Goal: Download file/media

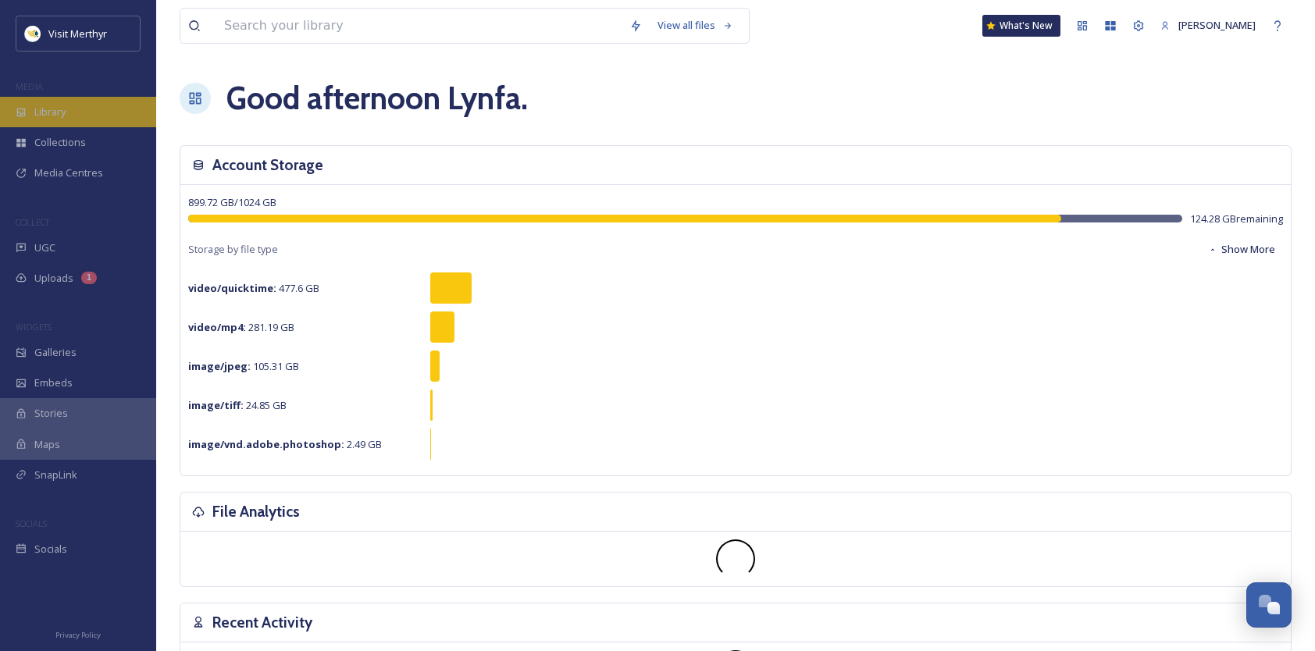
click at [52, 108] on span "Library" at bounding box center [49, 112] width 31 height 15
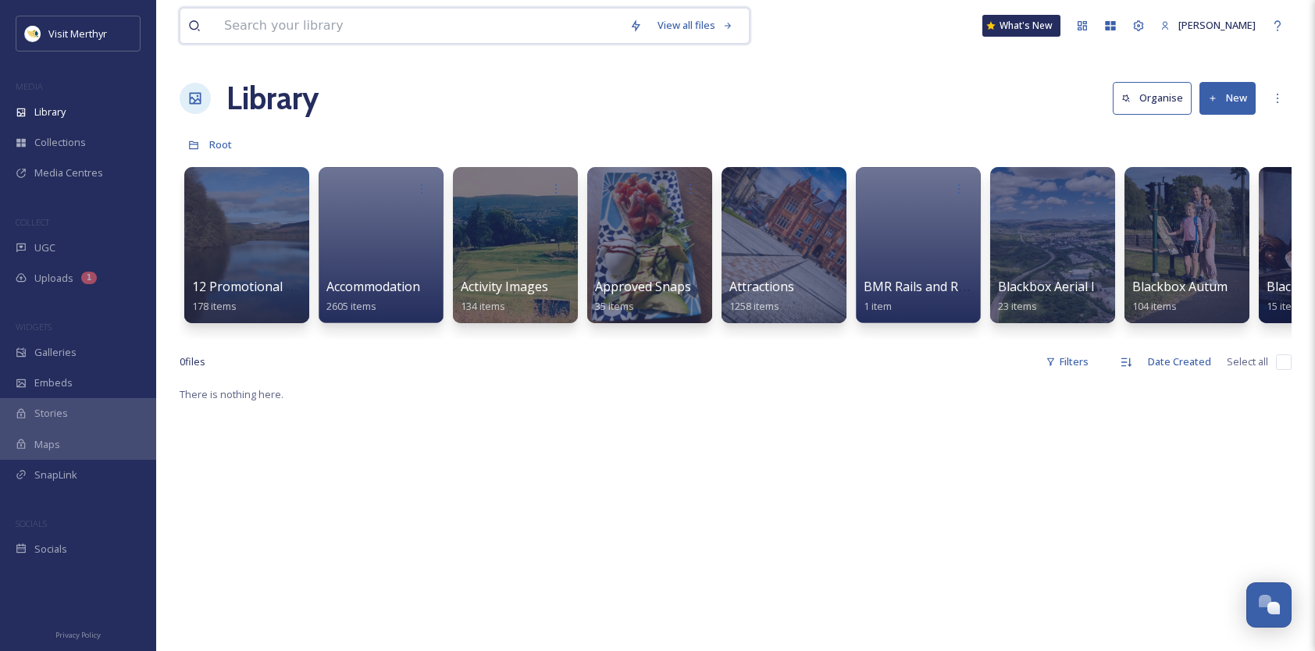
click at [413, 26] on input at bounding box center [418, 26] width 405 height 34
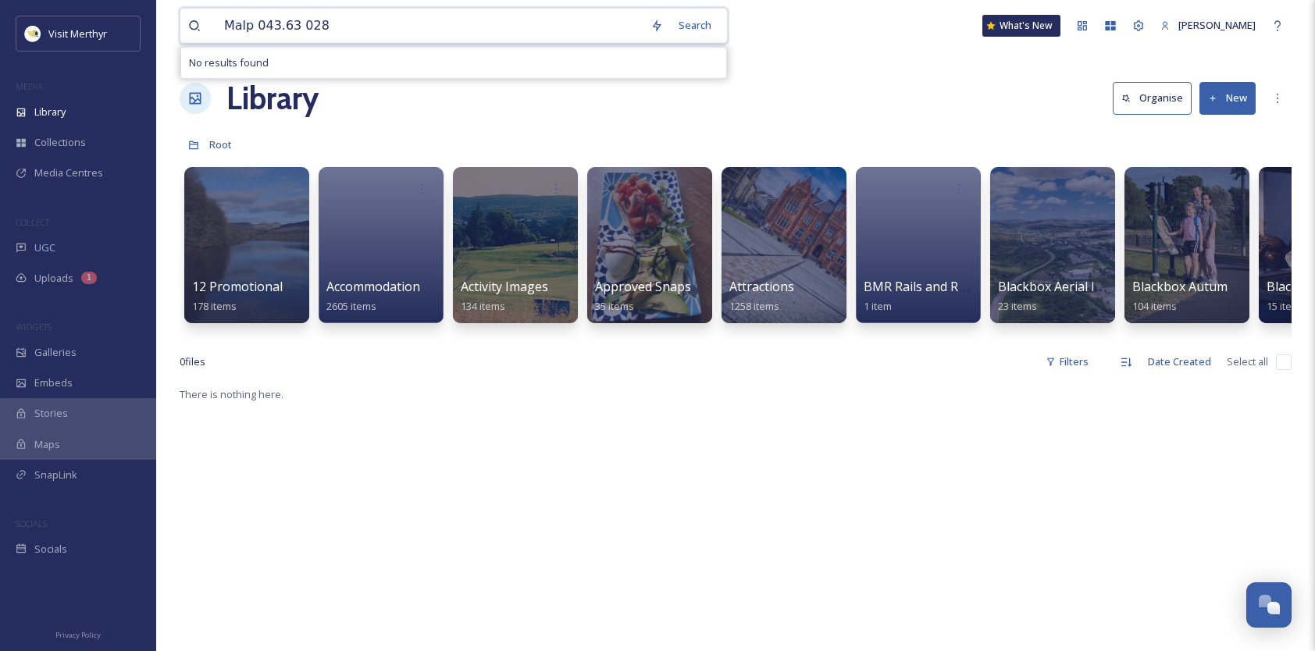
type input "Malp 043.63 0284"
click at [246, 23] on span "Malp 043.63 0284" at bounding box center [263, 25] width 94 height 23
drag, startPoint x: 327, startPoint y: 25, endPoint x: 180, endPoint y: 27, distance: 147.6
click at [180, 27] on div "MaLAP043.63 0284 Search No results found" at bounding box center [484, 26] width 608 height 36
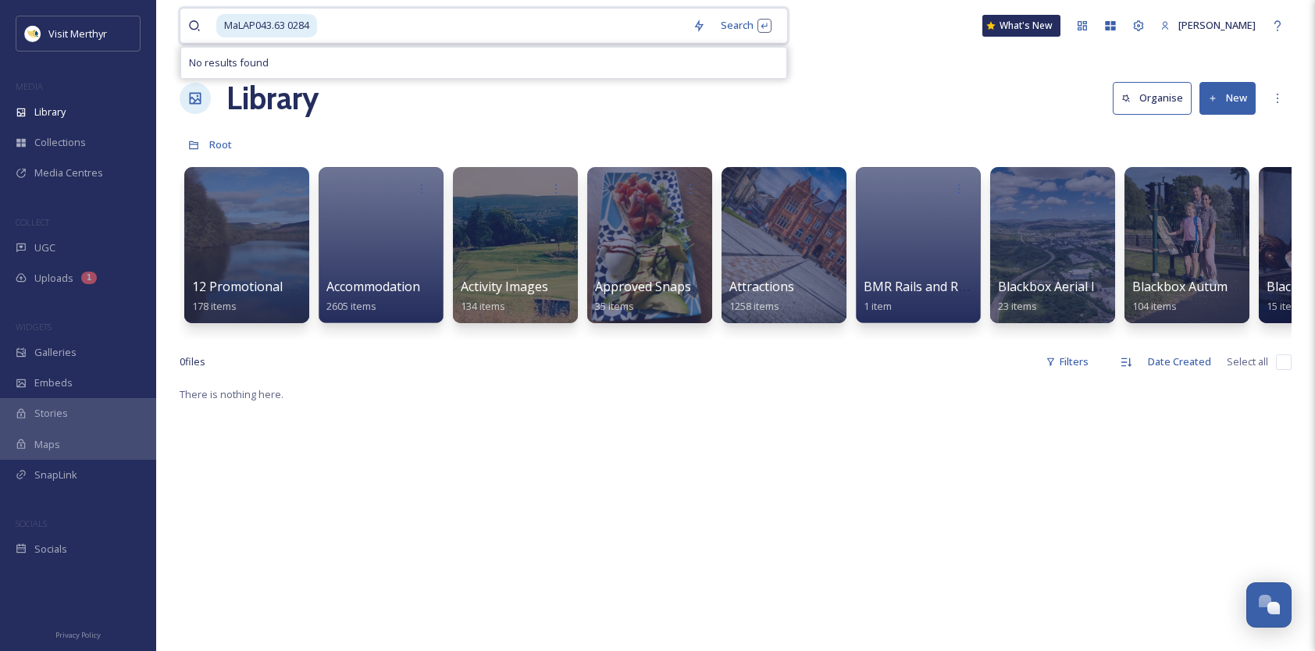
click at [325, 27] on input at bounding box center [502, 26] width 366 height 34
drag, startPoint x: 265, startPoint y: 23, endPoint x: 211, endPoint y: 22, distance: 54.7
click at [211, 22] on div "MaLAP043.63 0284" at bounding box center [436, 26] width 497 height 34
type input "MLAP"
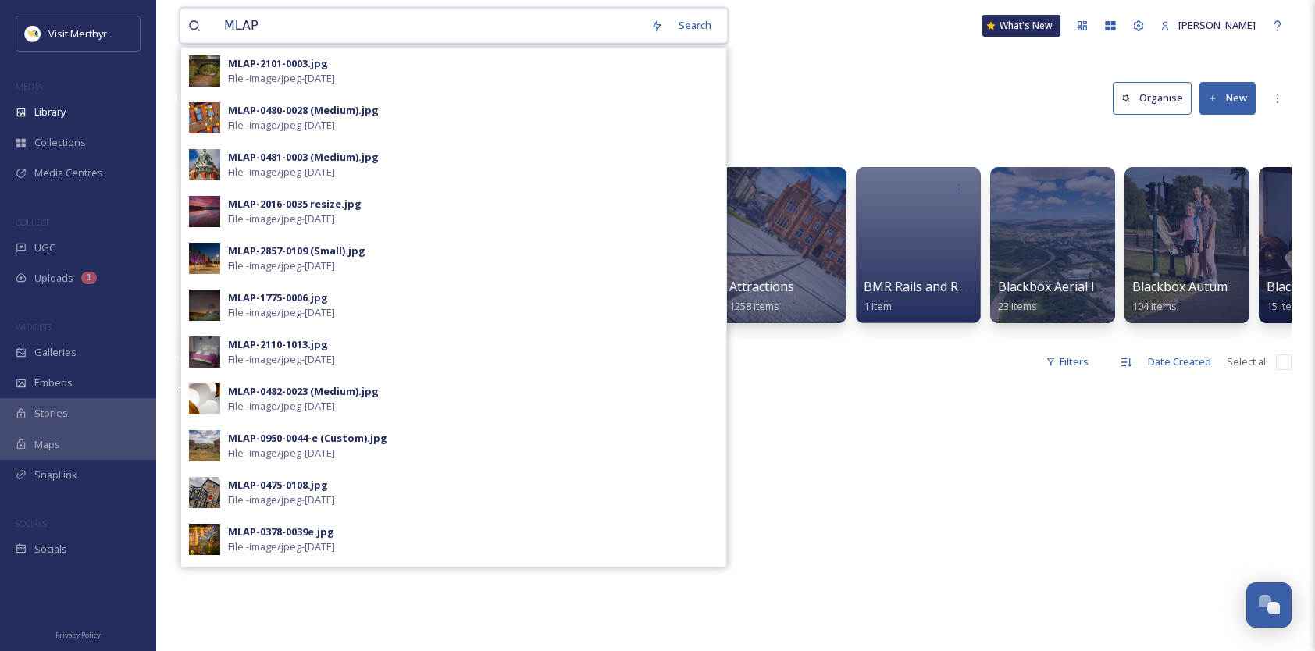
drag, startPoint x: 294, startPoint y: 22, endPoint x: 194, endPoint y: 30, distance: 100.2
click at [194, 30] on div "MLAP" at bounding box center [415, 26] width 454 height 34
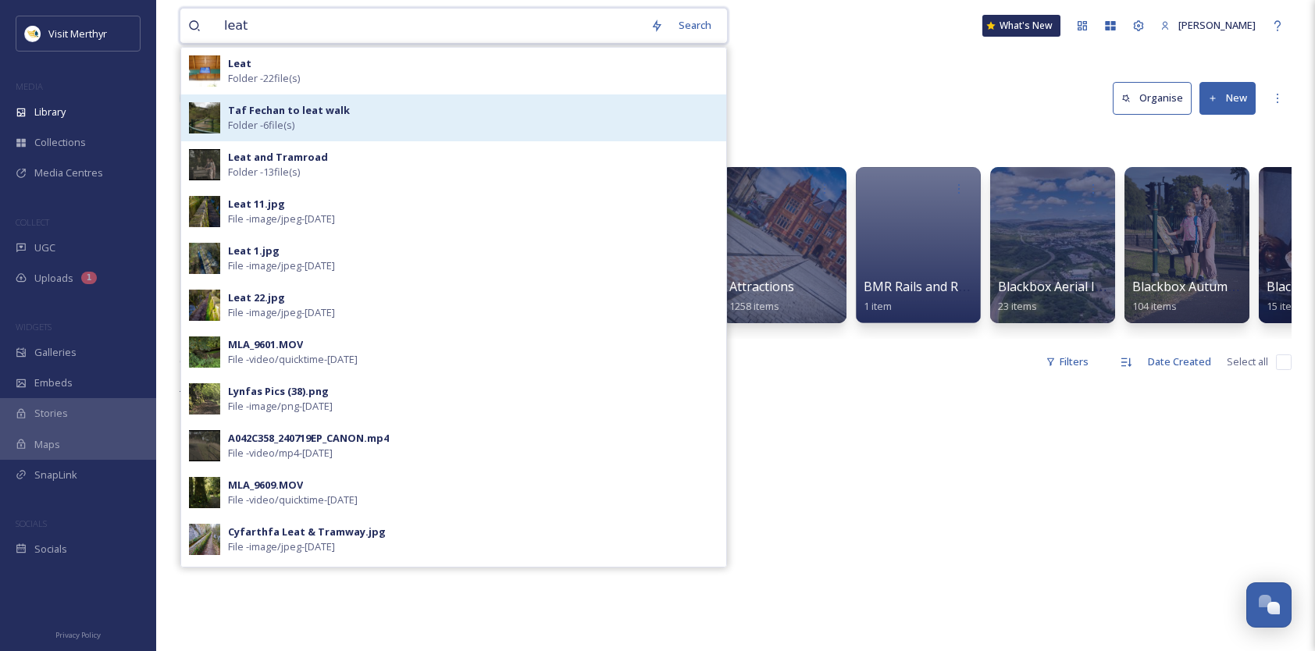
type input "leat"
click at [276, 107] on strong "Taf Fechan to leat walk" at bounding box center [289, 110] width 122 height 14
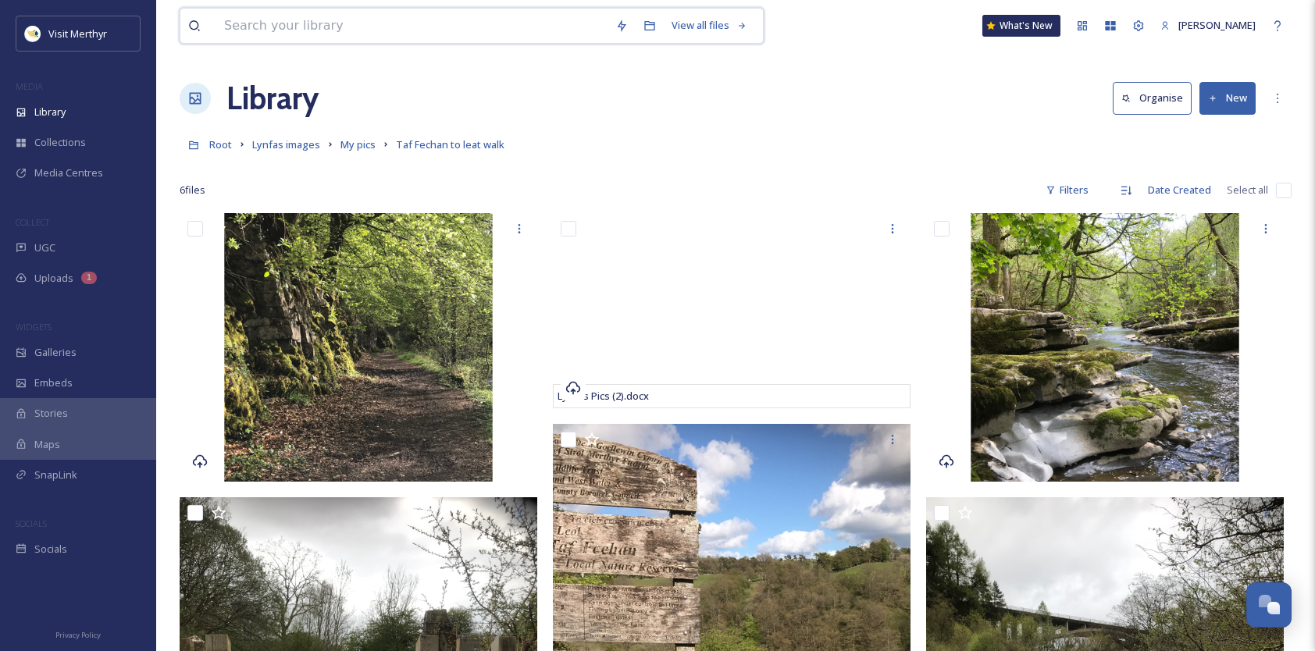
click at [364, 20] on input at bounding box center [411, 26] width 391 height 34
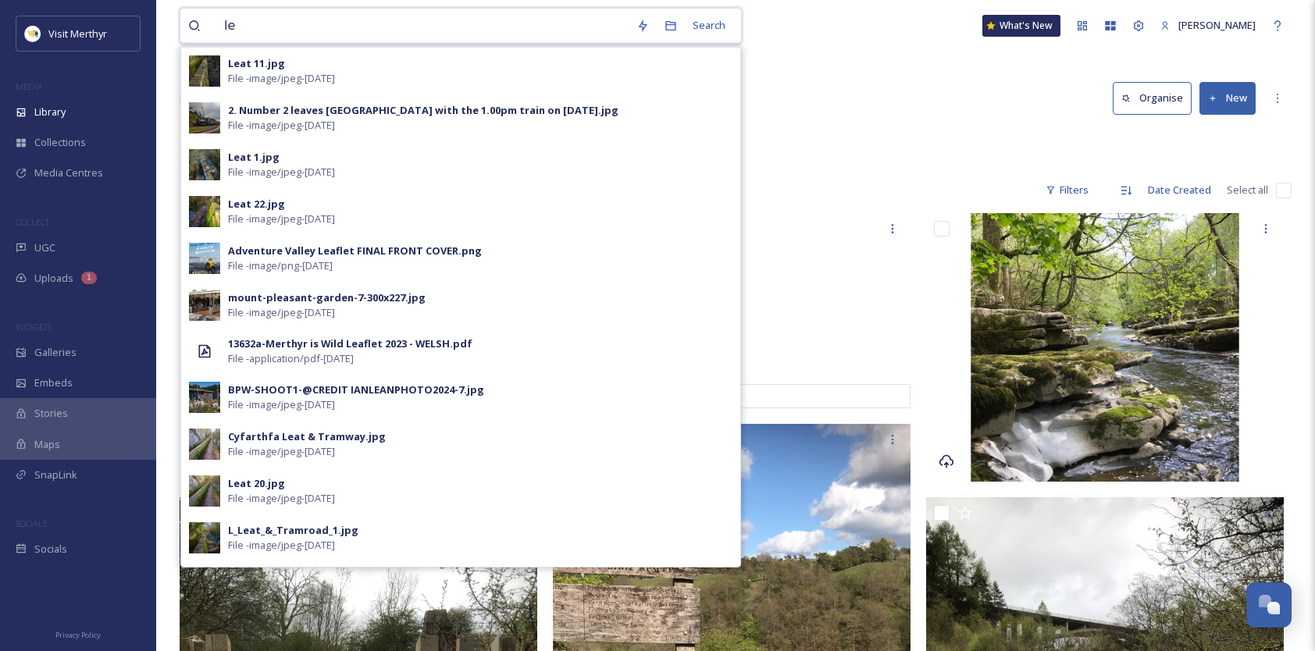
type input "l"
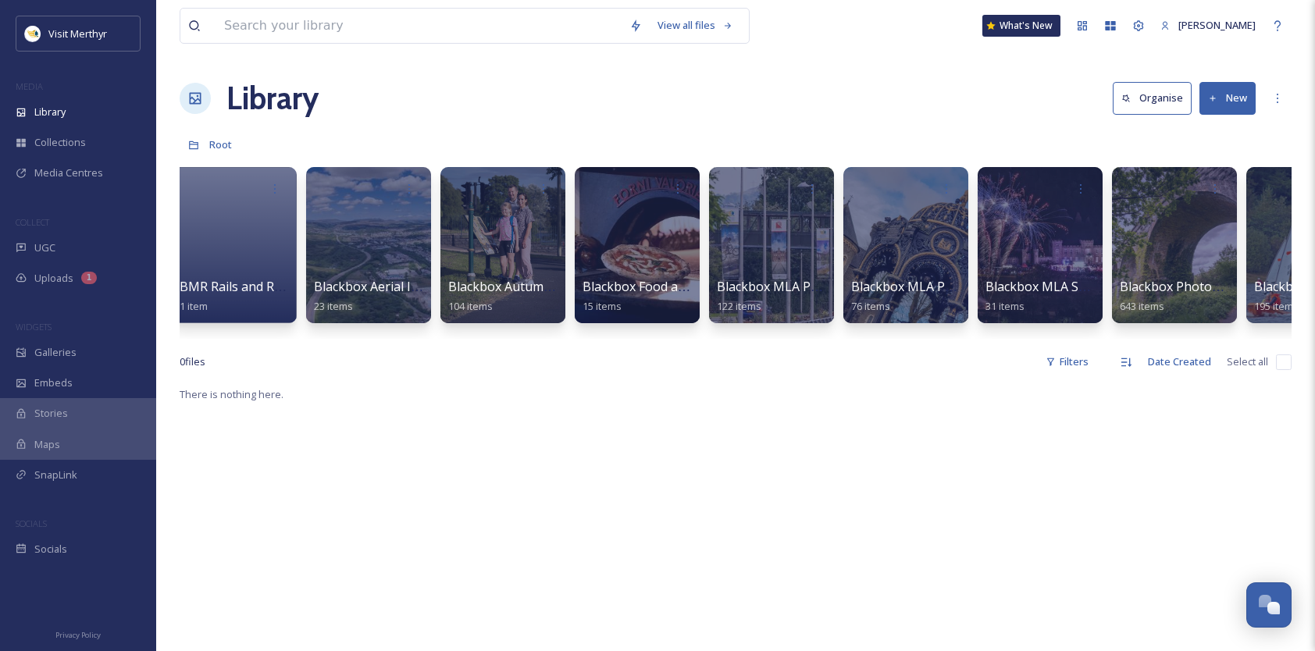
scroll to position [0, 429]
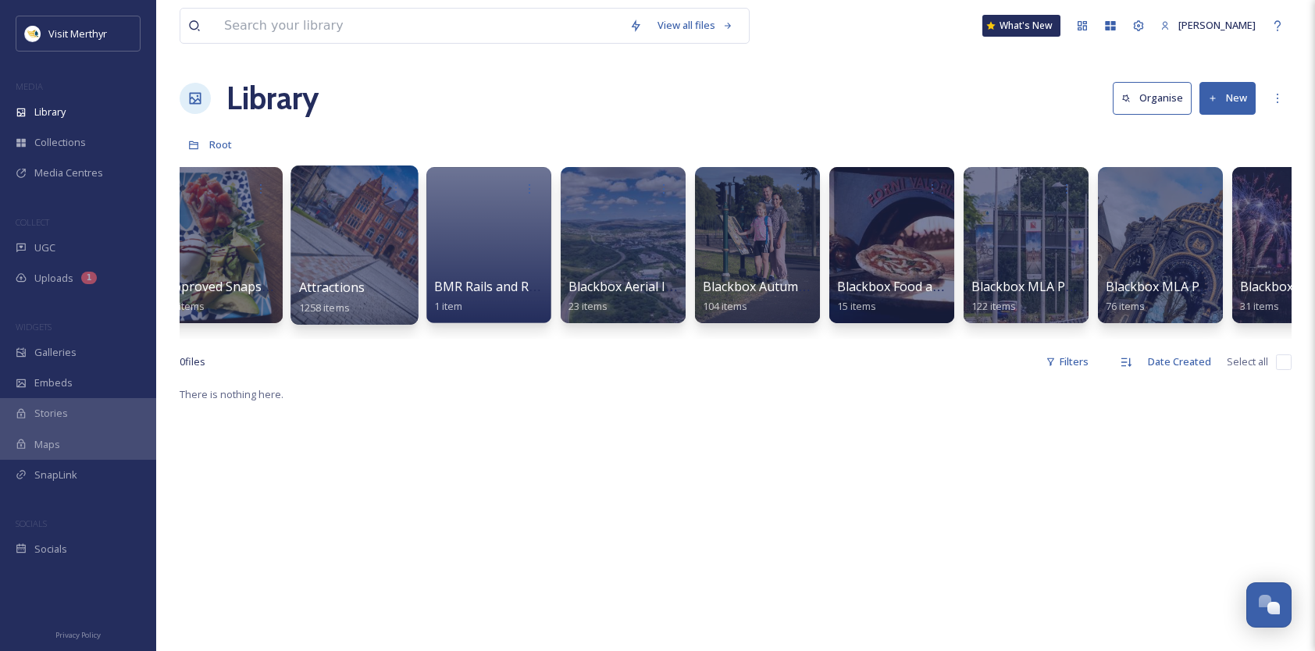
click at [333, 286] on span "Attractions" at bounding box center [332, 287] width 66 height 17
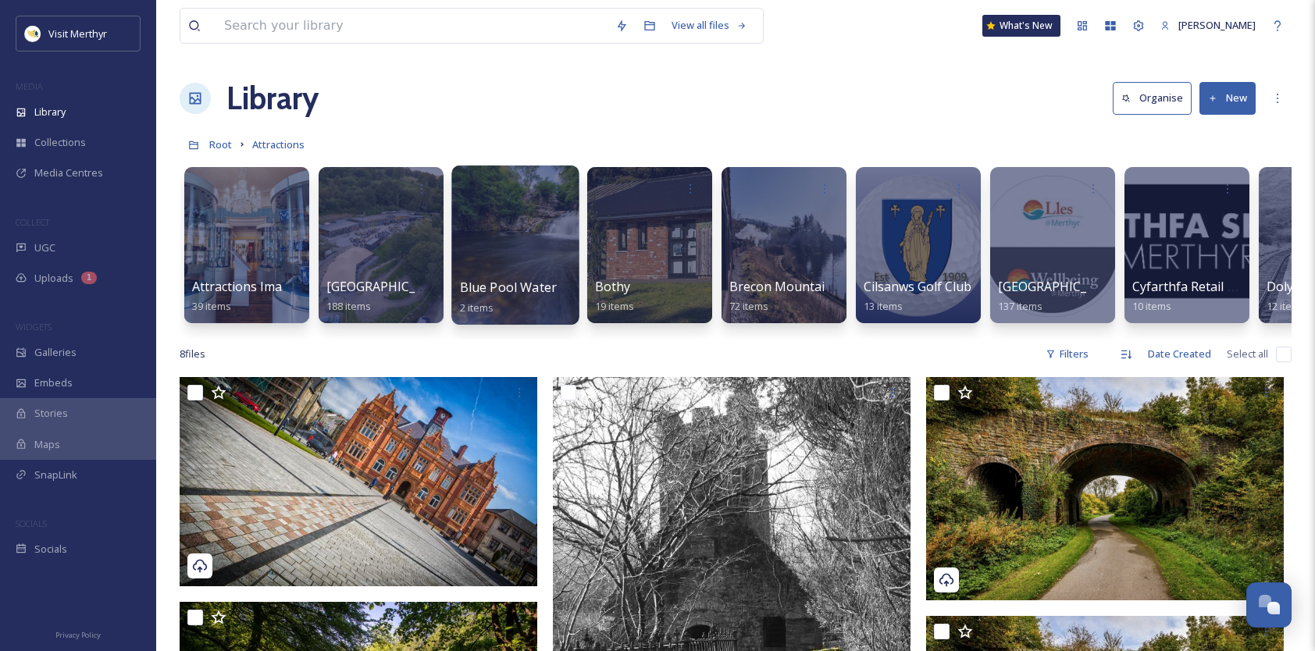
click at [501, 289] on span "Blue Pool Waterfall" at bounding box center [518, 287] width 116 height 17
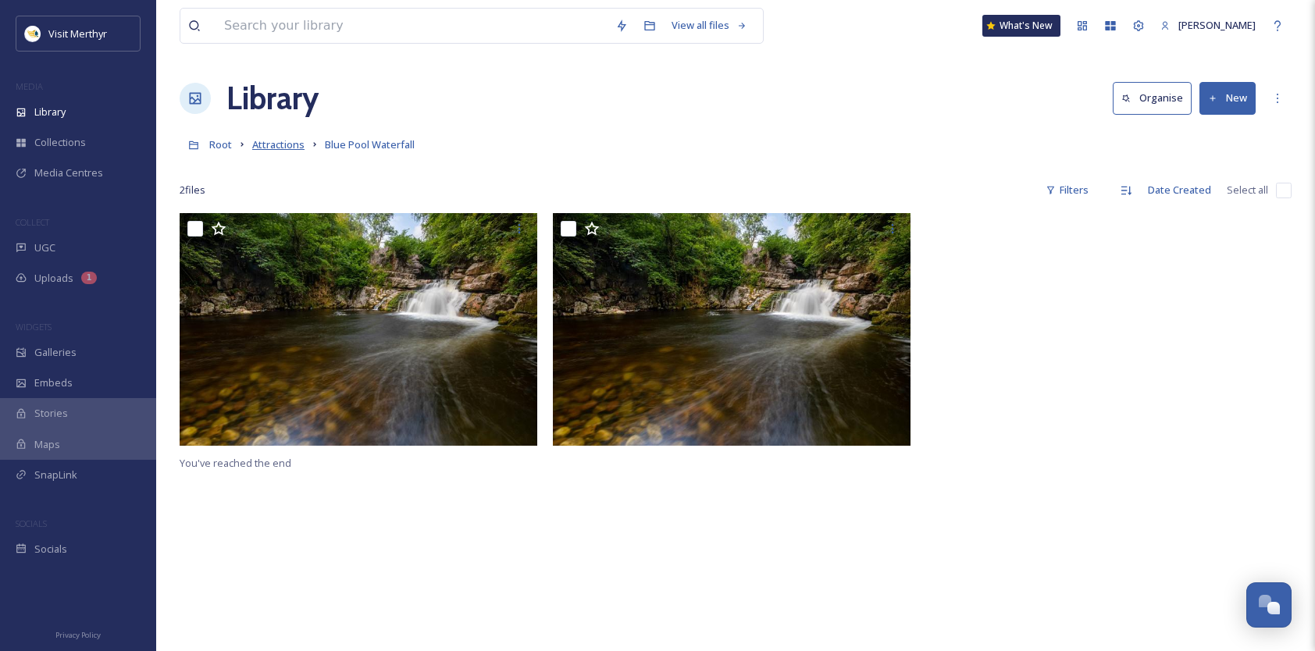
click at [276, 142] on span "Attractions" at bounding box center [278, 144] width 52 height 14
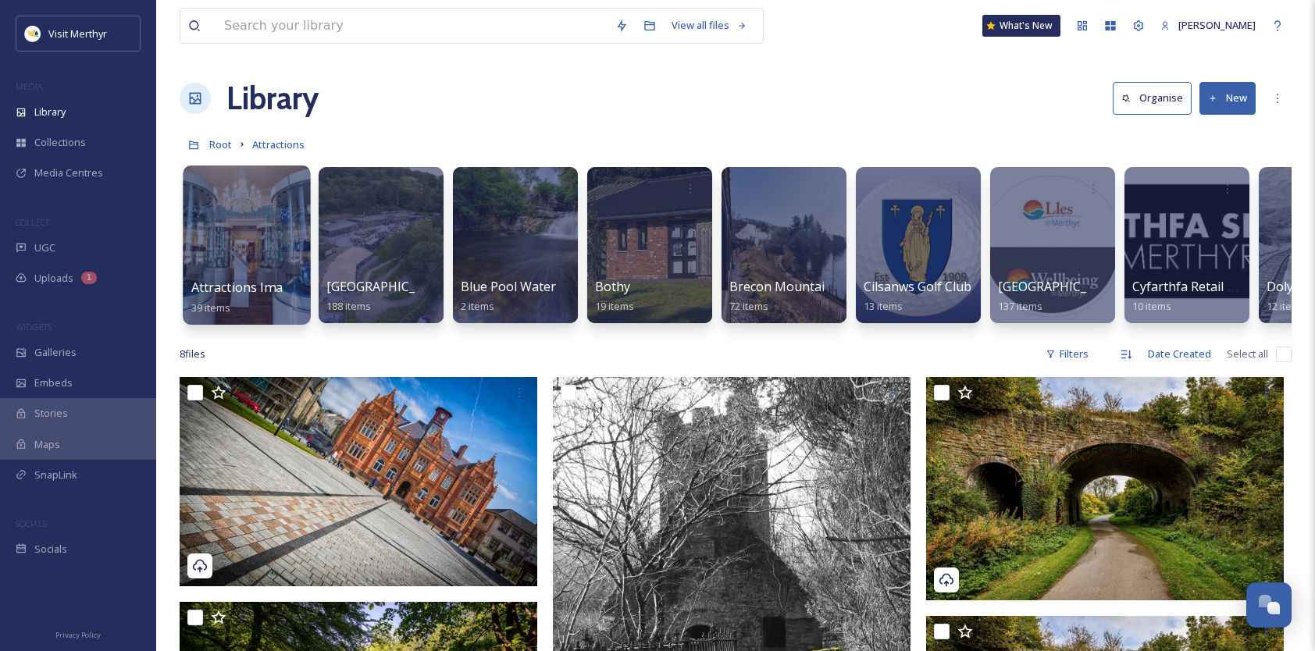
click at [253, 256] on div at bounding box center [246, 245] width 127 height 159
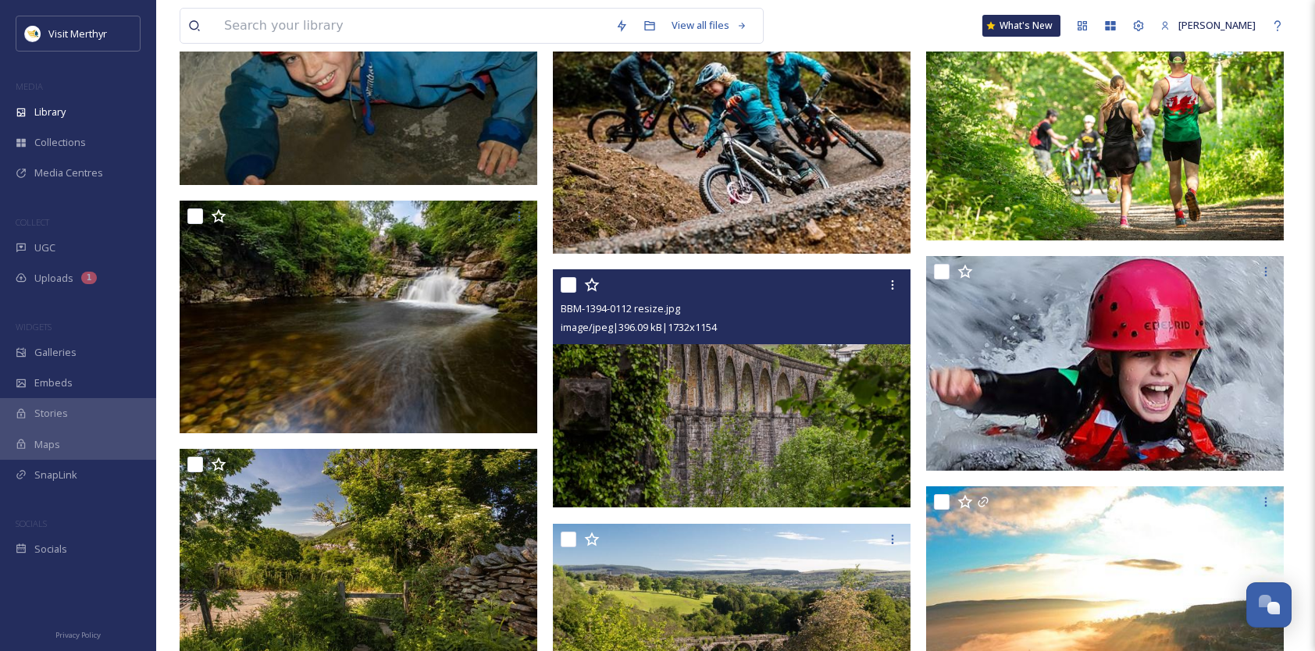
scroll to position [1874, 0]
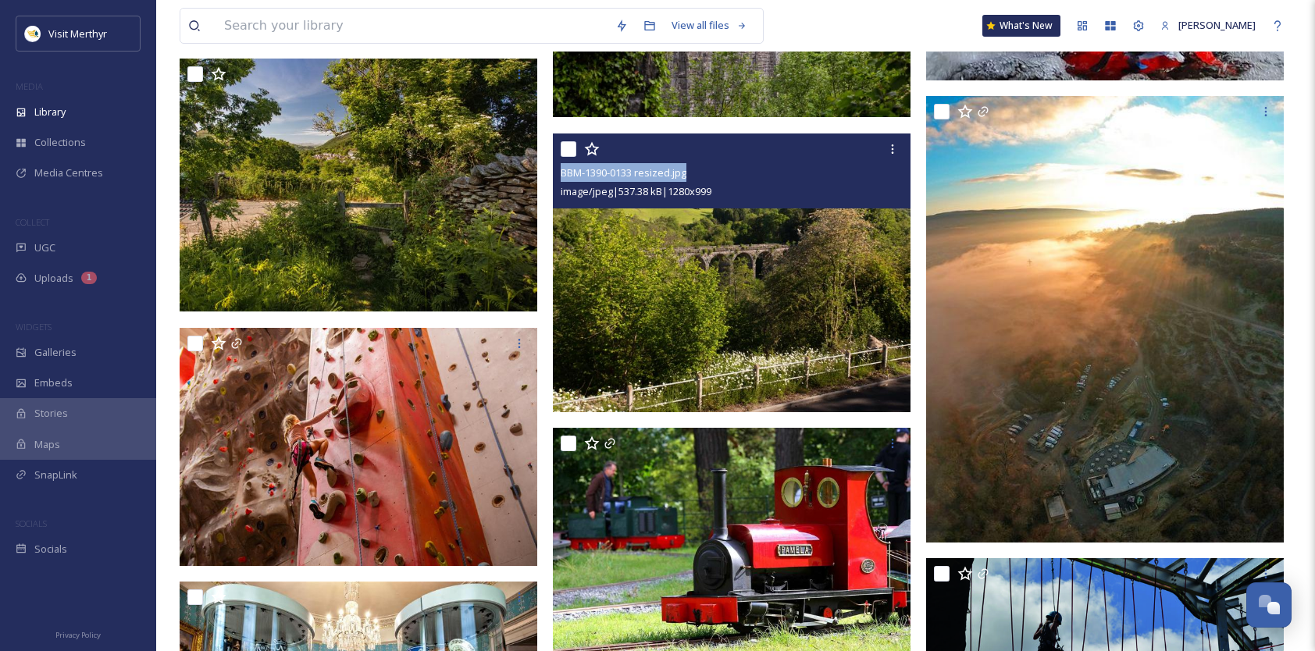
drag, startPoint x: 692, startPoint y: 170, endPoint x: 555, endPoint y: 166, distance: 136.7
click at [555, 166] on div "BBM-1390-0133 resized.jpg image/jpeg | 537.38 kB | 1280 x 999" at bounding box center [732, 170] width 358 height 75
copy span "BBM-1390-0133 resized.jpg"
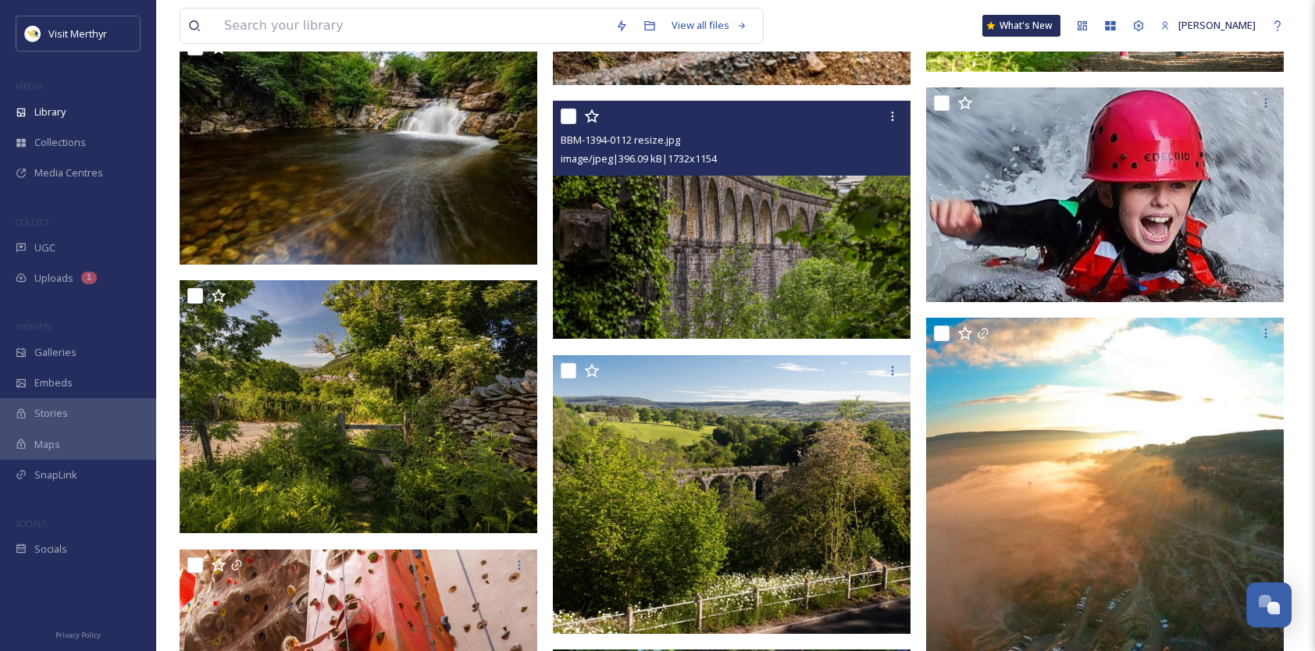
scroll to position [1797, 0]
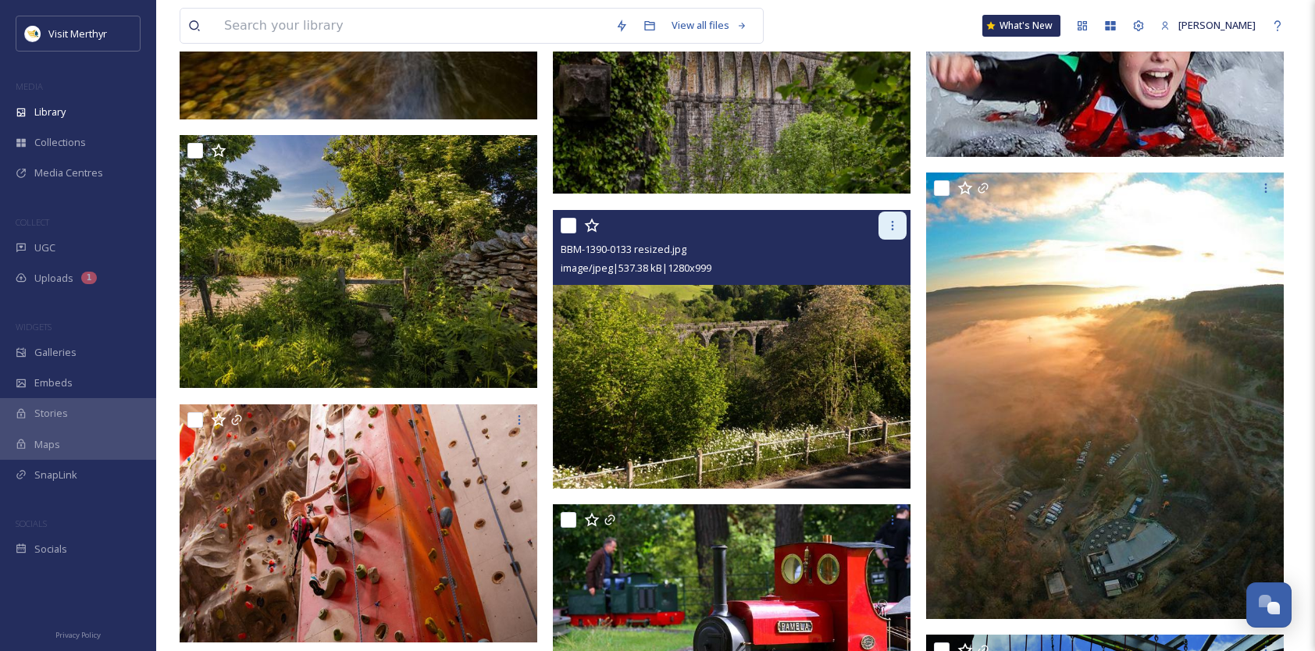
click at [897, 225] on icon at bounding box center [892, 225] width 12 height 12
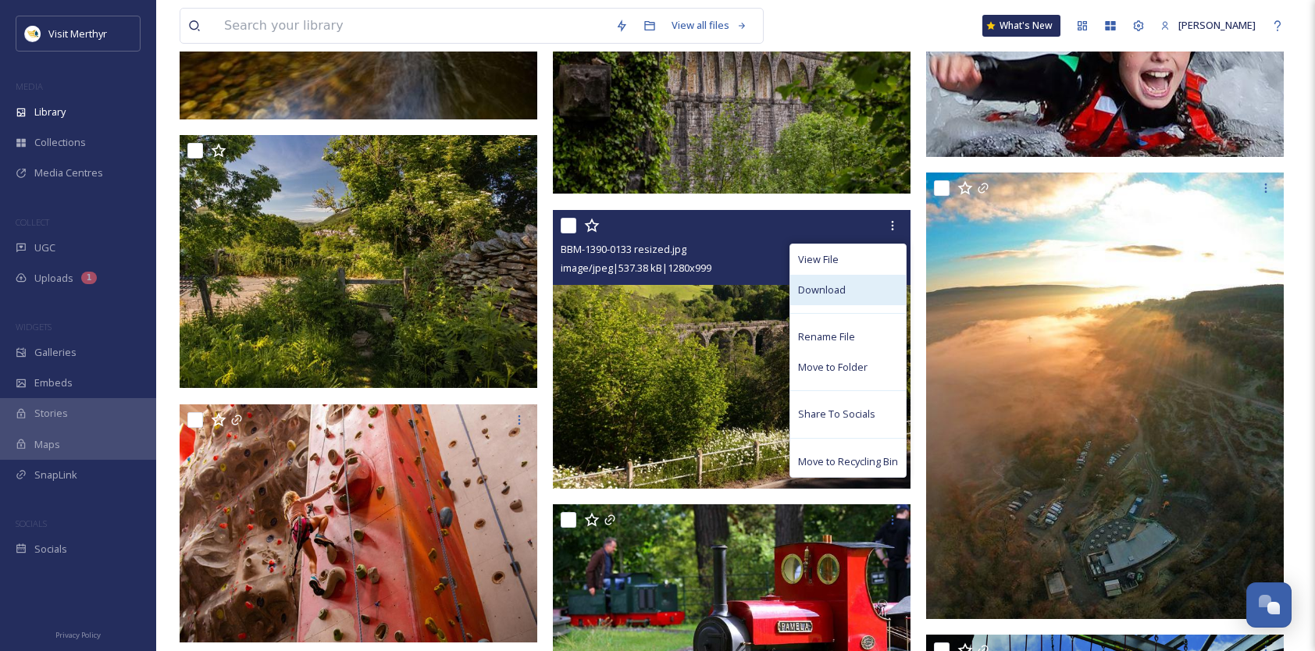
click at [822, 289] on span "Download" at bounding box center [822, 290] width 48 height 15
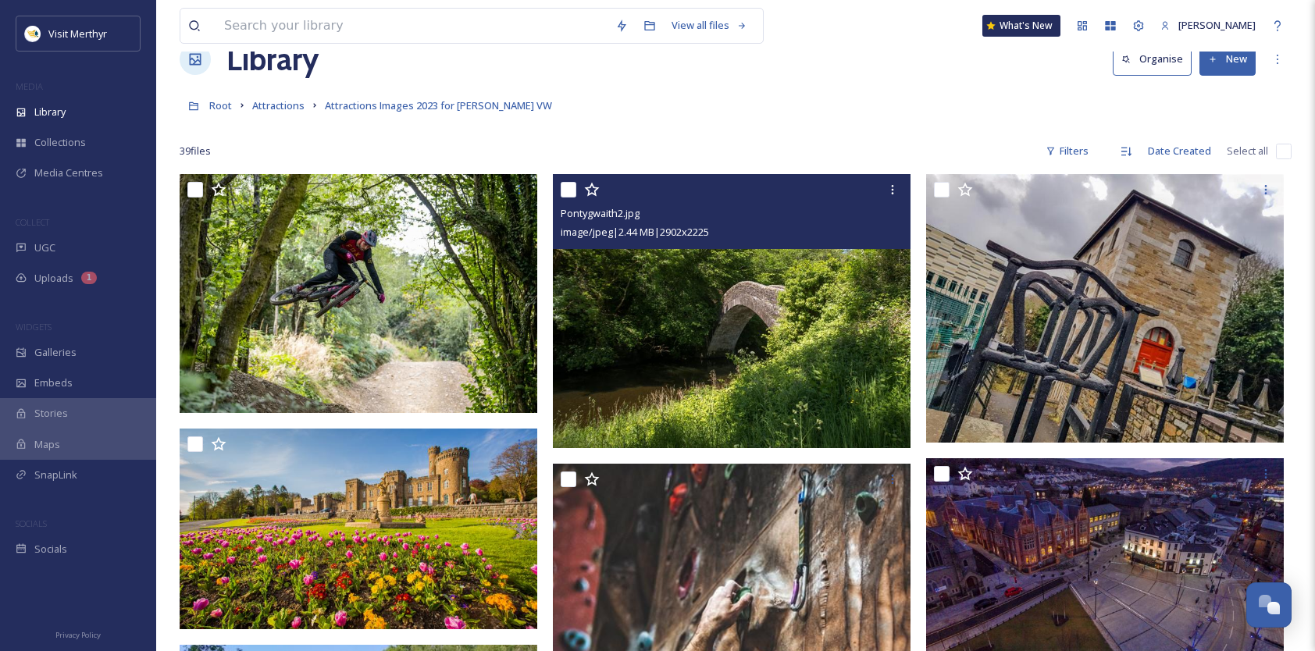
scroll to position [0, 0]
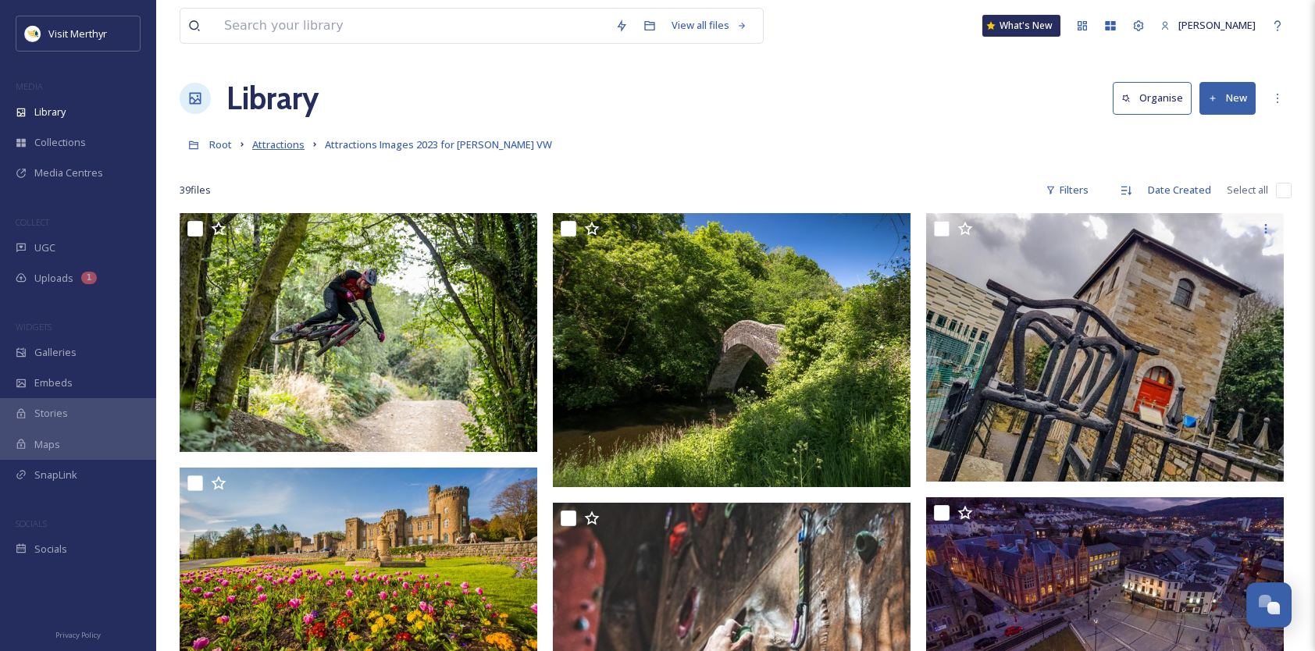
drag, startPoint x: 263, startPoint y: 141, endPoint x: 268, endPoint y: 148, distance: 8.4
click at [263, 141] on span "Attractions" at bounding box center [278, 144] width 52 height 14
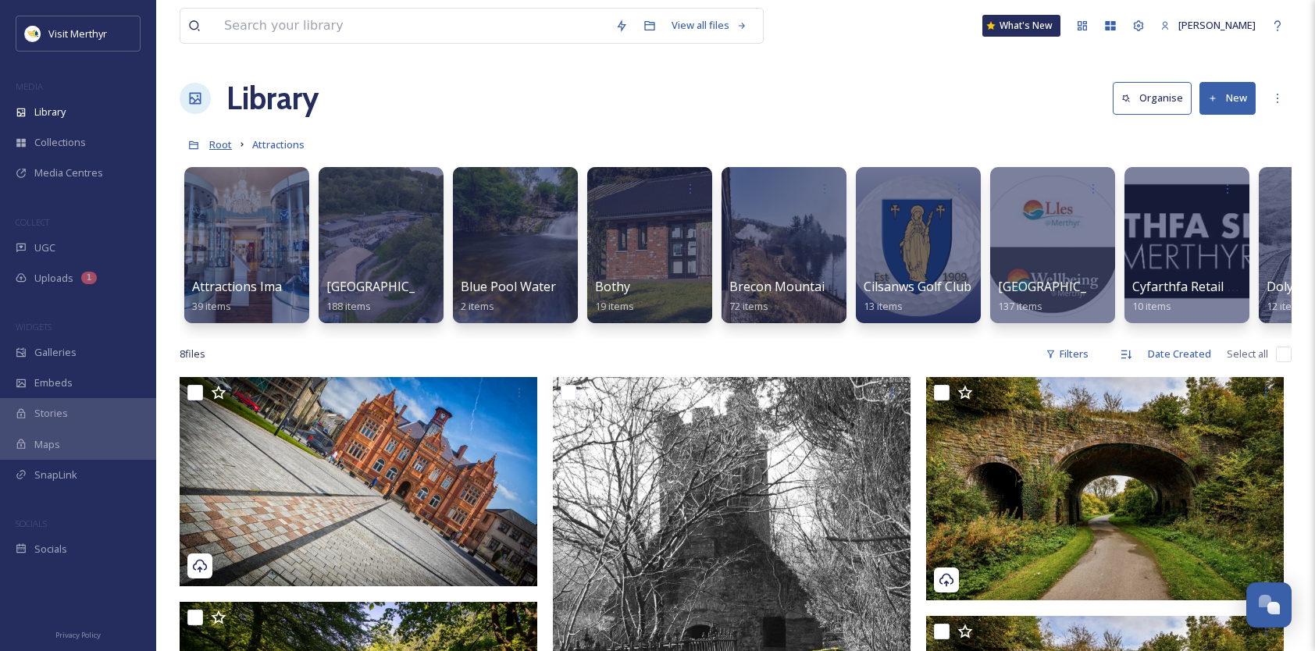
click at [223, 150] on span "Root" at bounding box center [220, 144] width 23 height 14
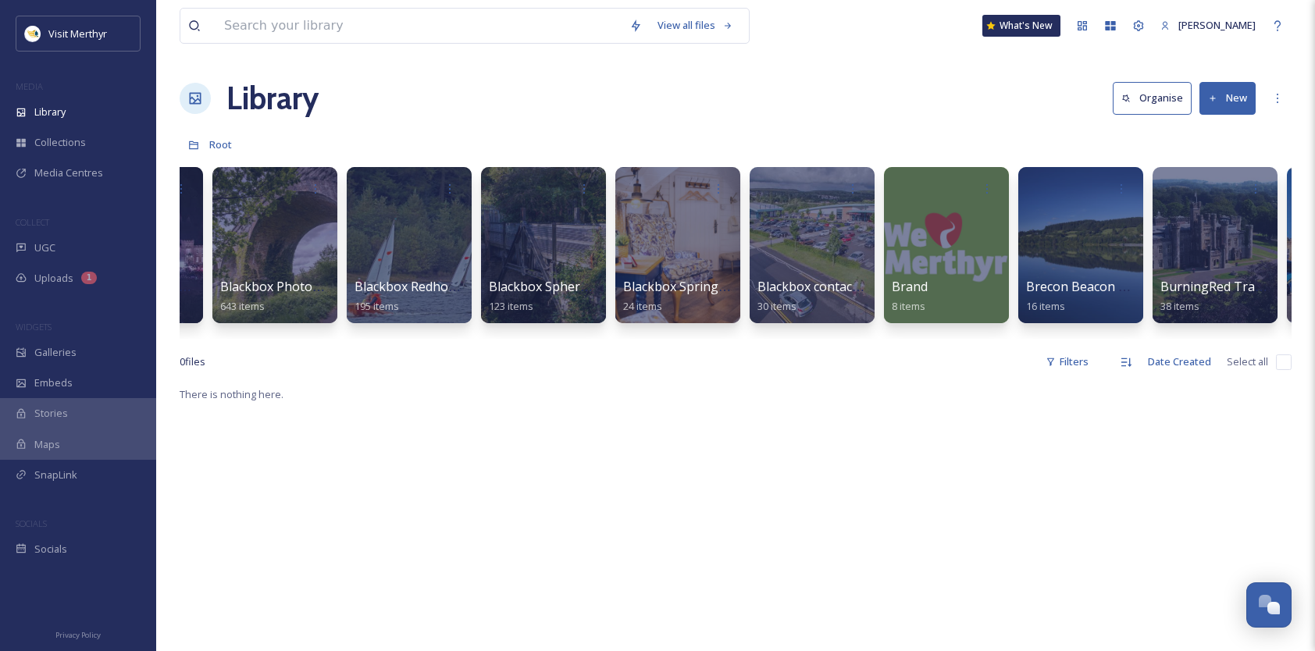
scroll to position [0, 1623]
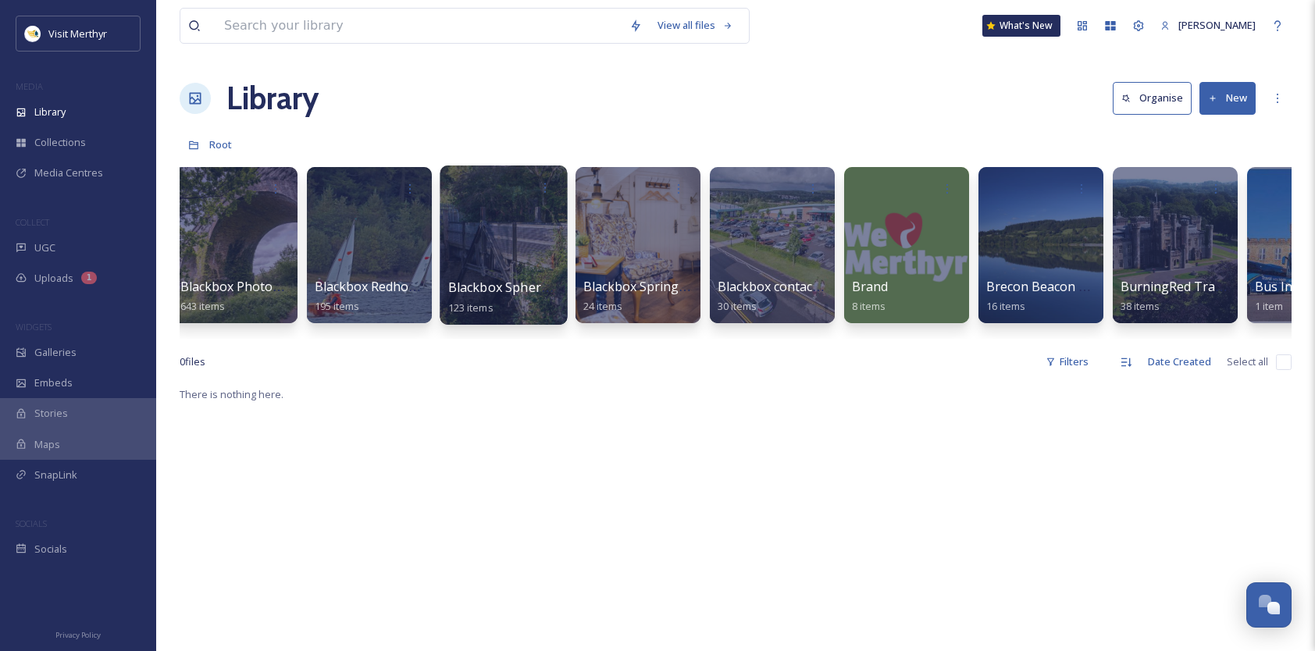
click at [525, 245] on div at bounding box center [503, 245] width 127 height 159
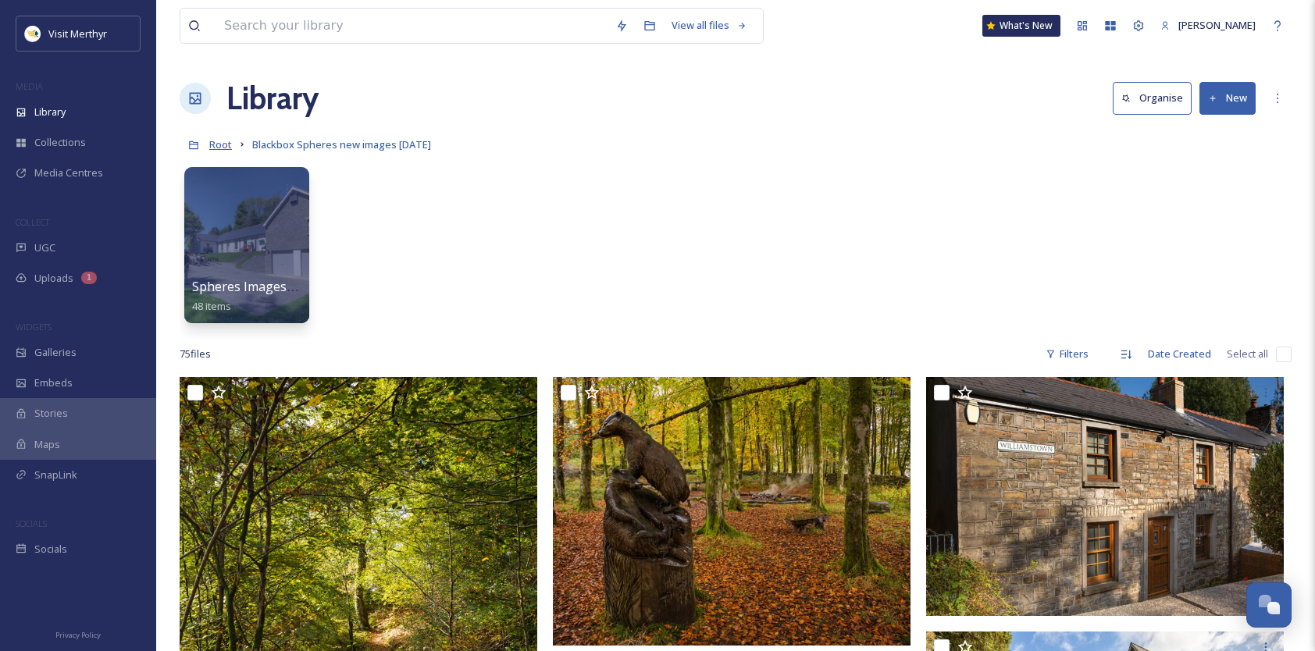
click at [220, 145] on span "Root" at bounding box center [220, 144] width 23 height 14
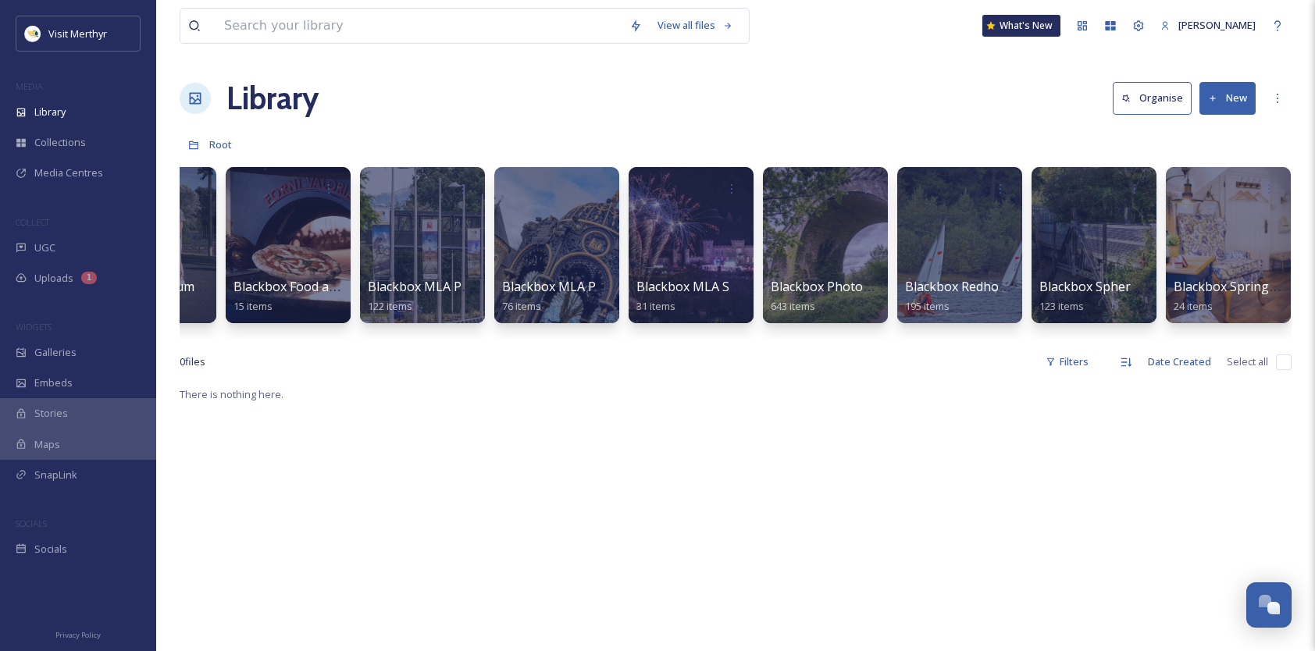
scroll to position [0, 1174]
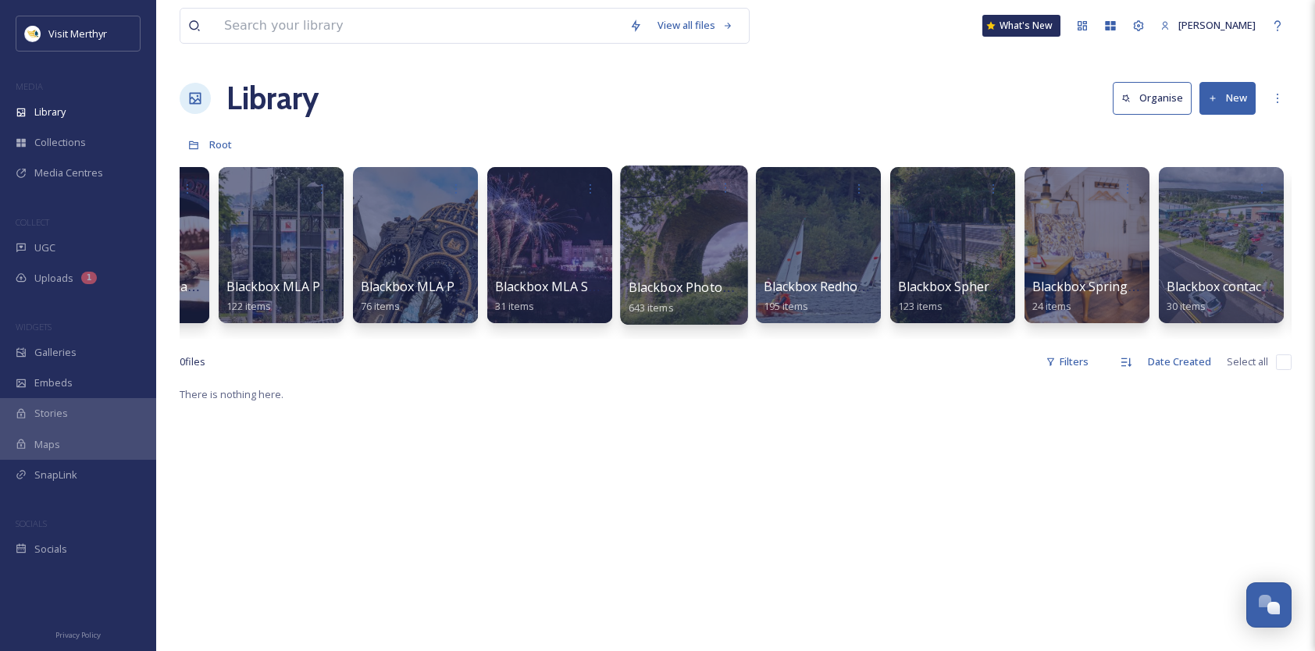
click at [679, 215] on div at bounding box center [683, 245] width 127 height 159
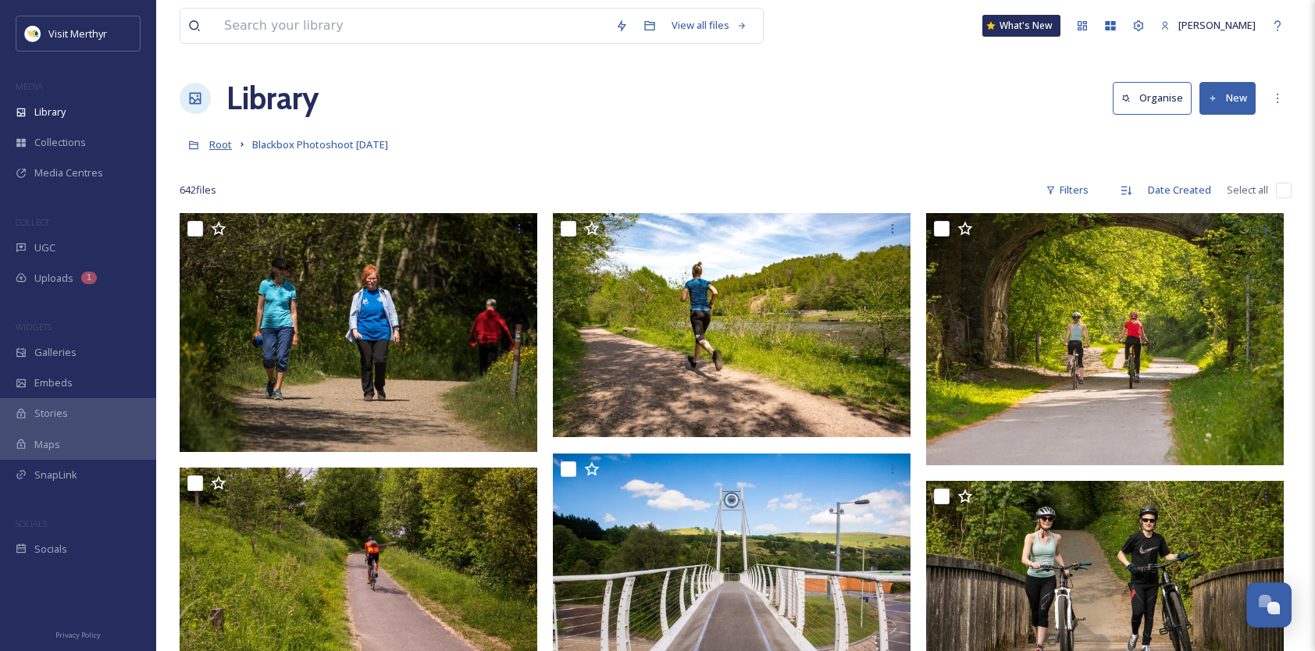
click at [226, 144] on span "Root" at bounding box center [220, 144] width 23 height 14
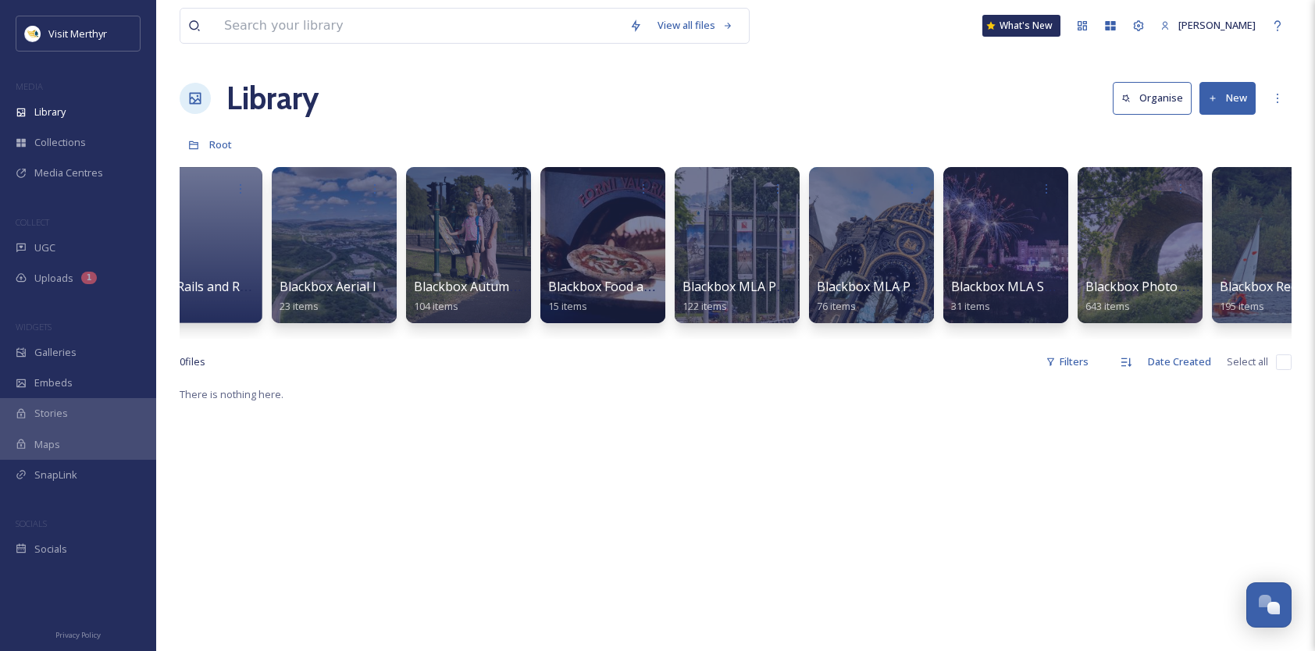
scroll to position [0, 749]
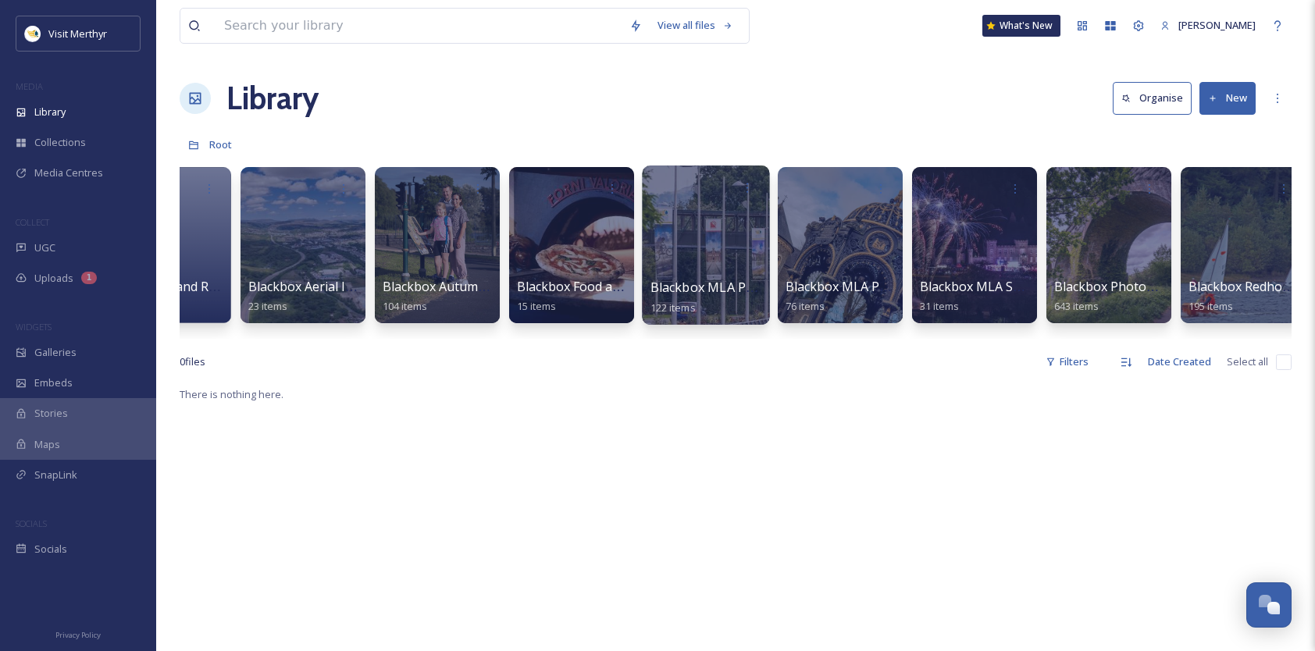
click at [719, 219] on div at bounding box center [705, 245] width 127 height 159
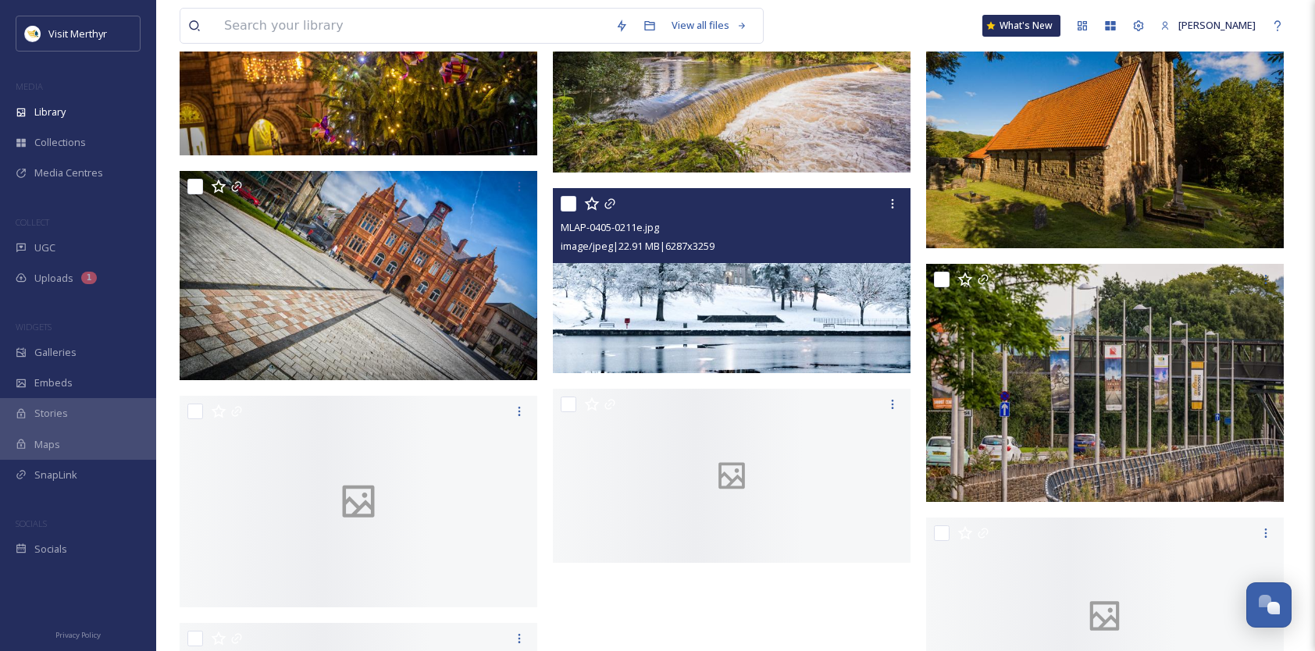
scroll to position [5181, 0]
